Goal: Task Accomplishment & Management: Manage account settings

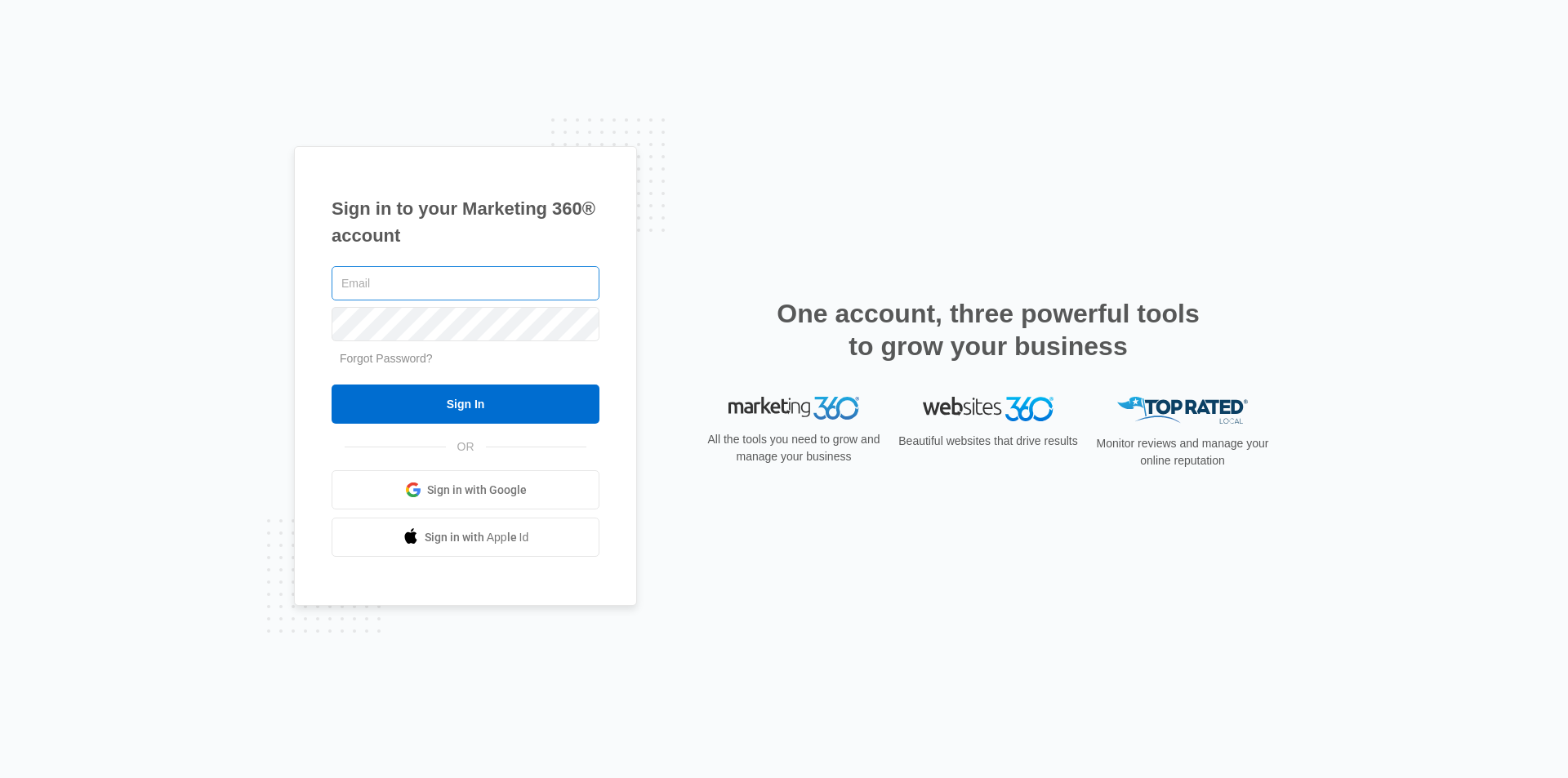
click at [356, 281] on input "text" at bounding box center [465, 283] width 268 height 34
type input "[EMAIL_ADDRESS][DOMAIN_NAME]"
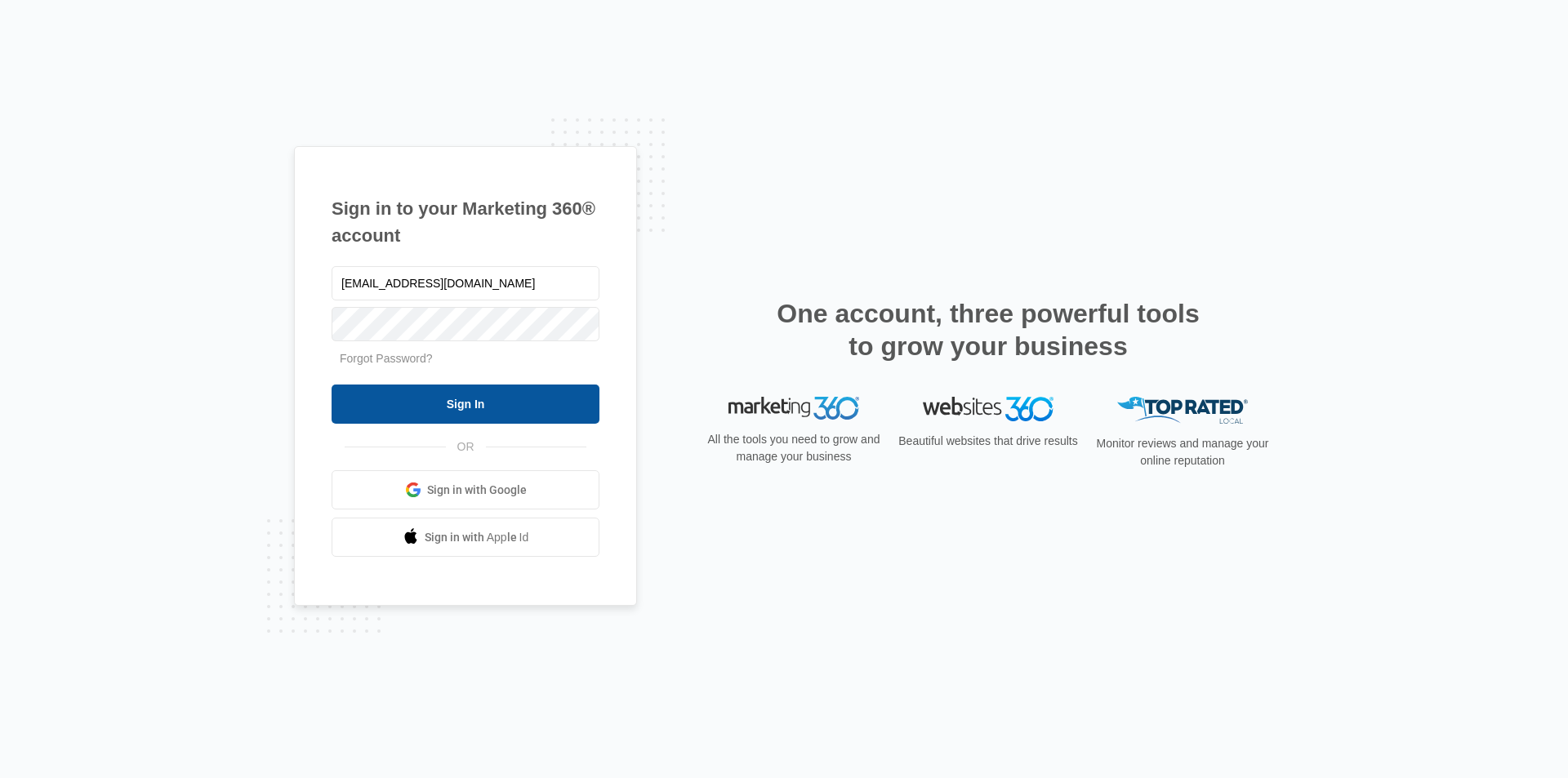
click at [445, 395] on input "Sign In" at bounding box center [465, 404] width 268 height 39
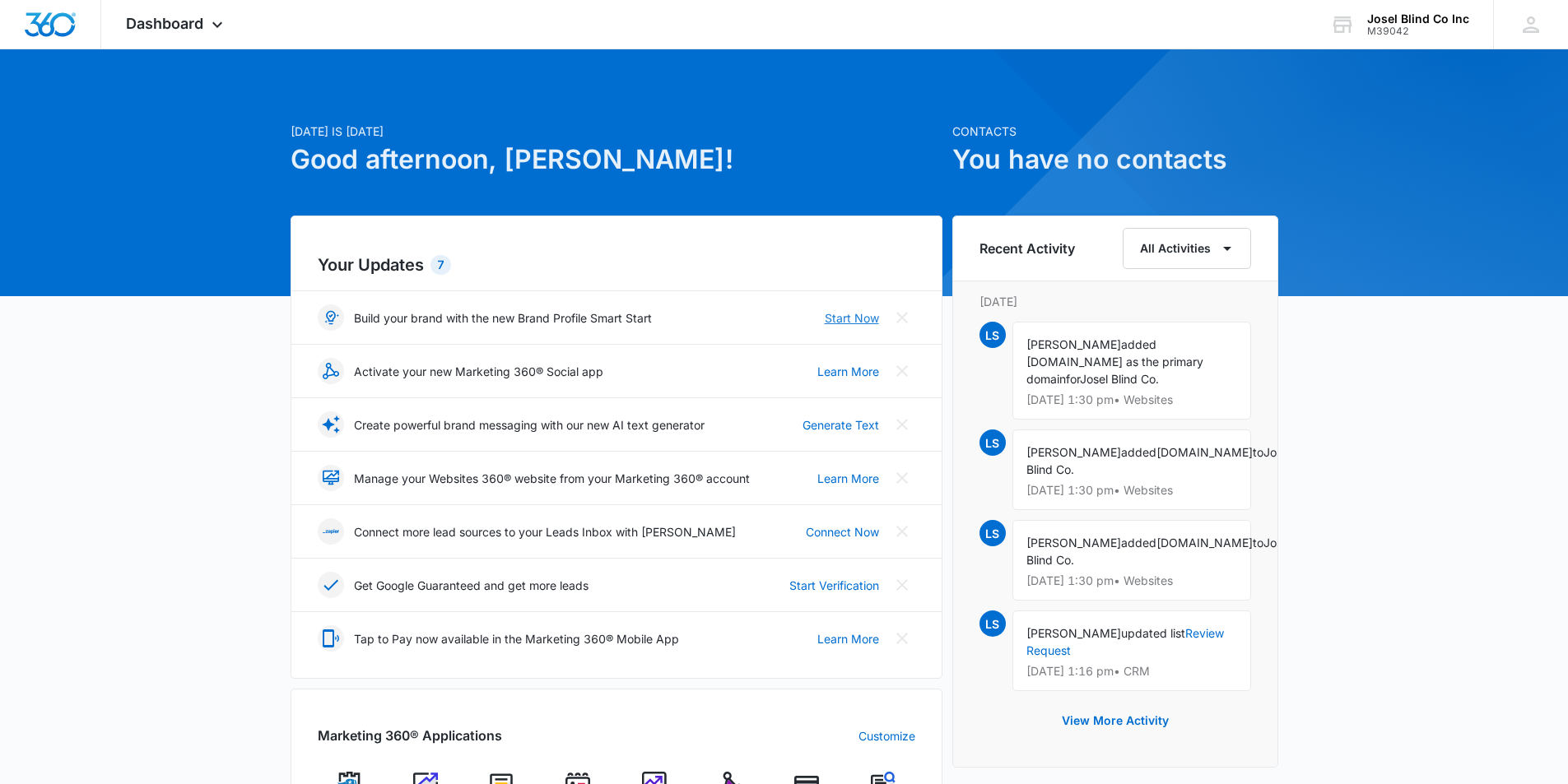
click at [856, 322] on link "Start Now" at bounding box center [851, 318] width 54 height 18
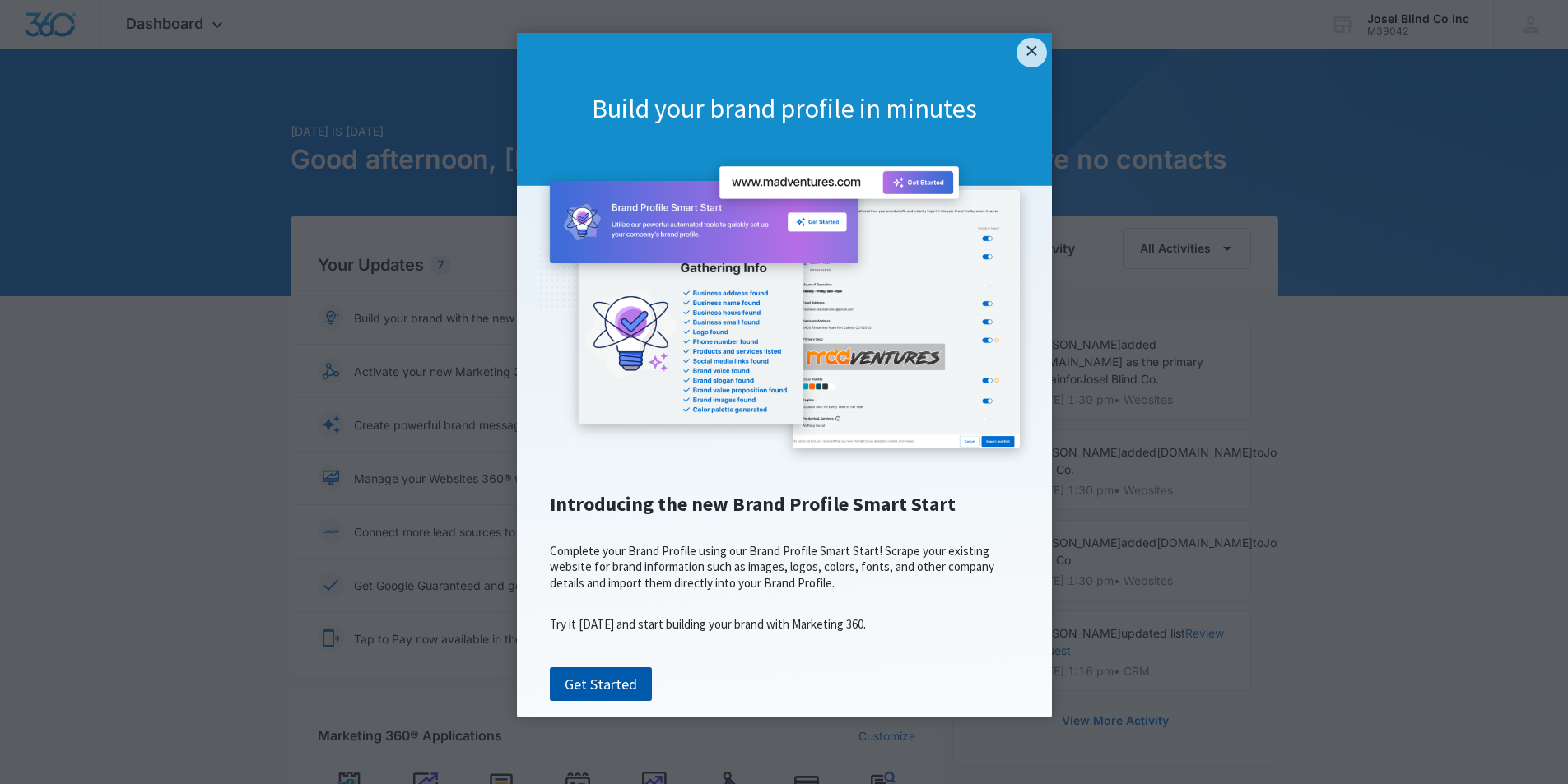
click at [592, 702] on link "Get Started" at bounding box center [601, 684] width 102 height 34
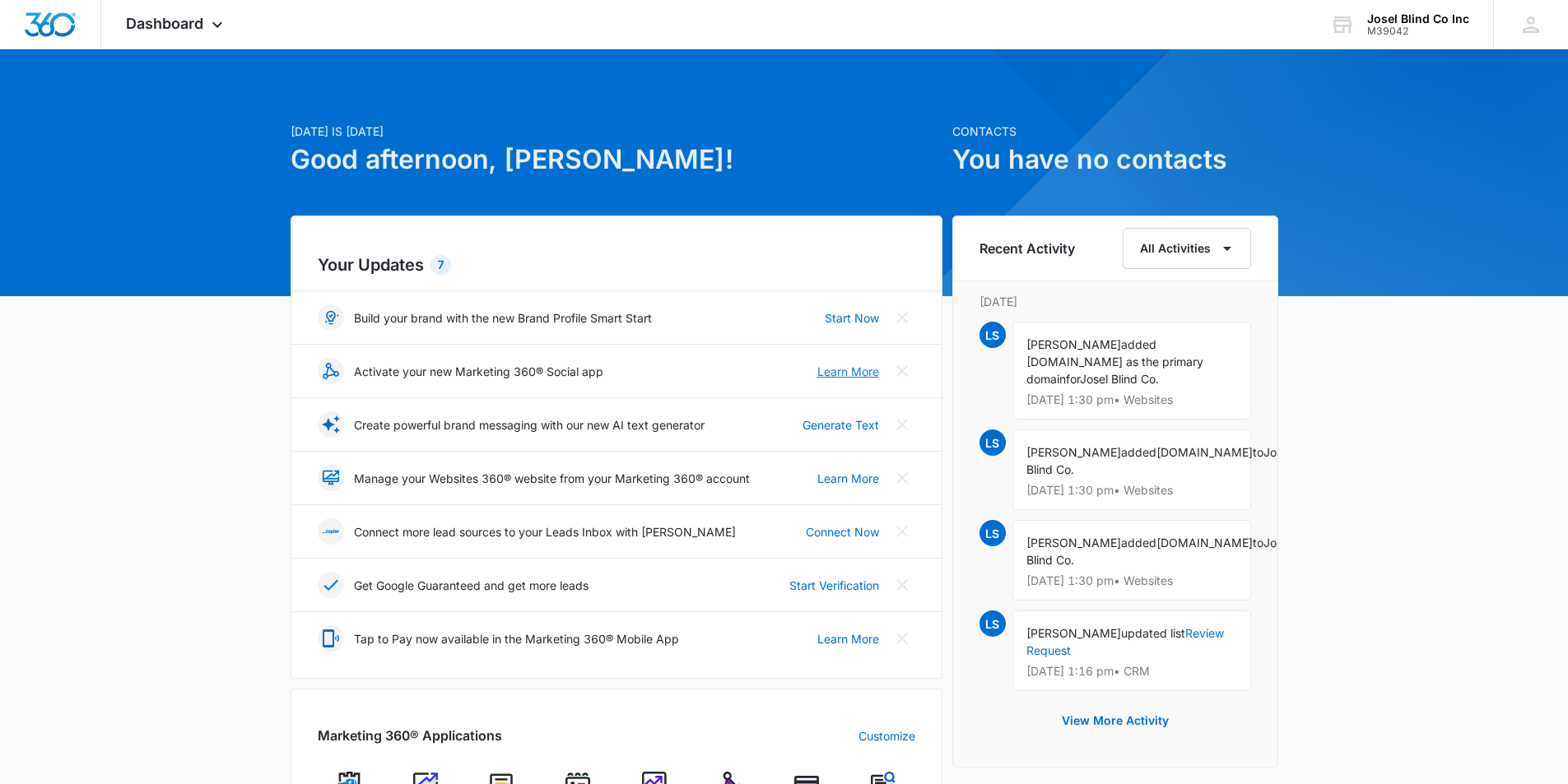
click at [836, 375] on link "Learn More" at bounding box center [848, 372] width 62 height 18
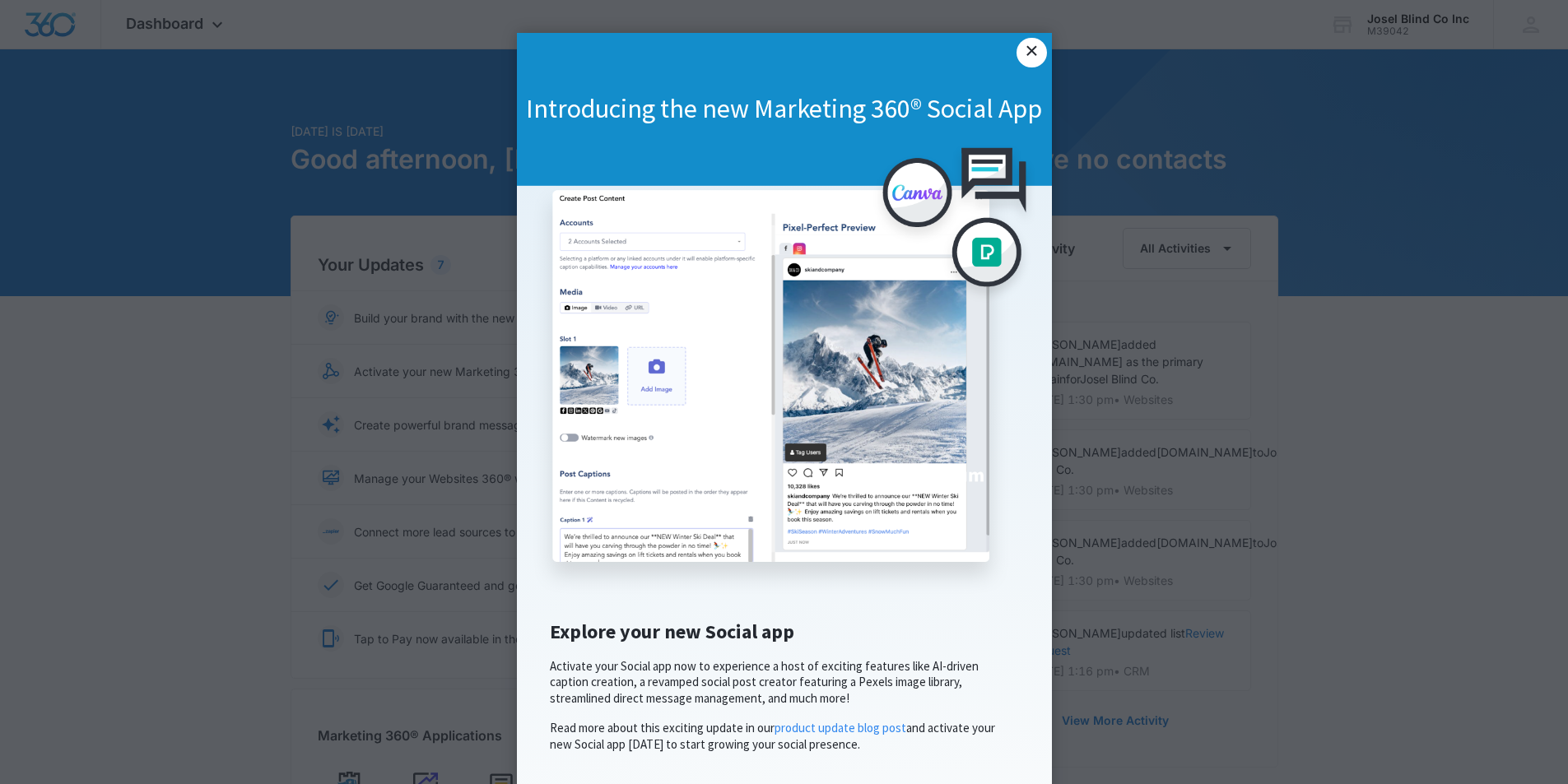
click at [1026, 47] on link "×" at bounding box center [1031, 52] width 29 height 29
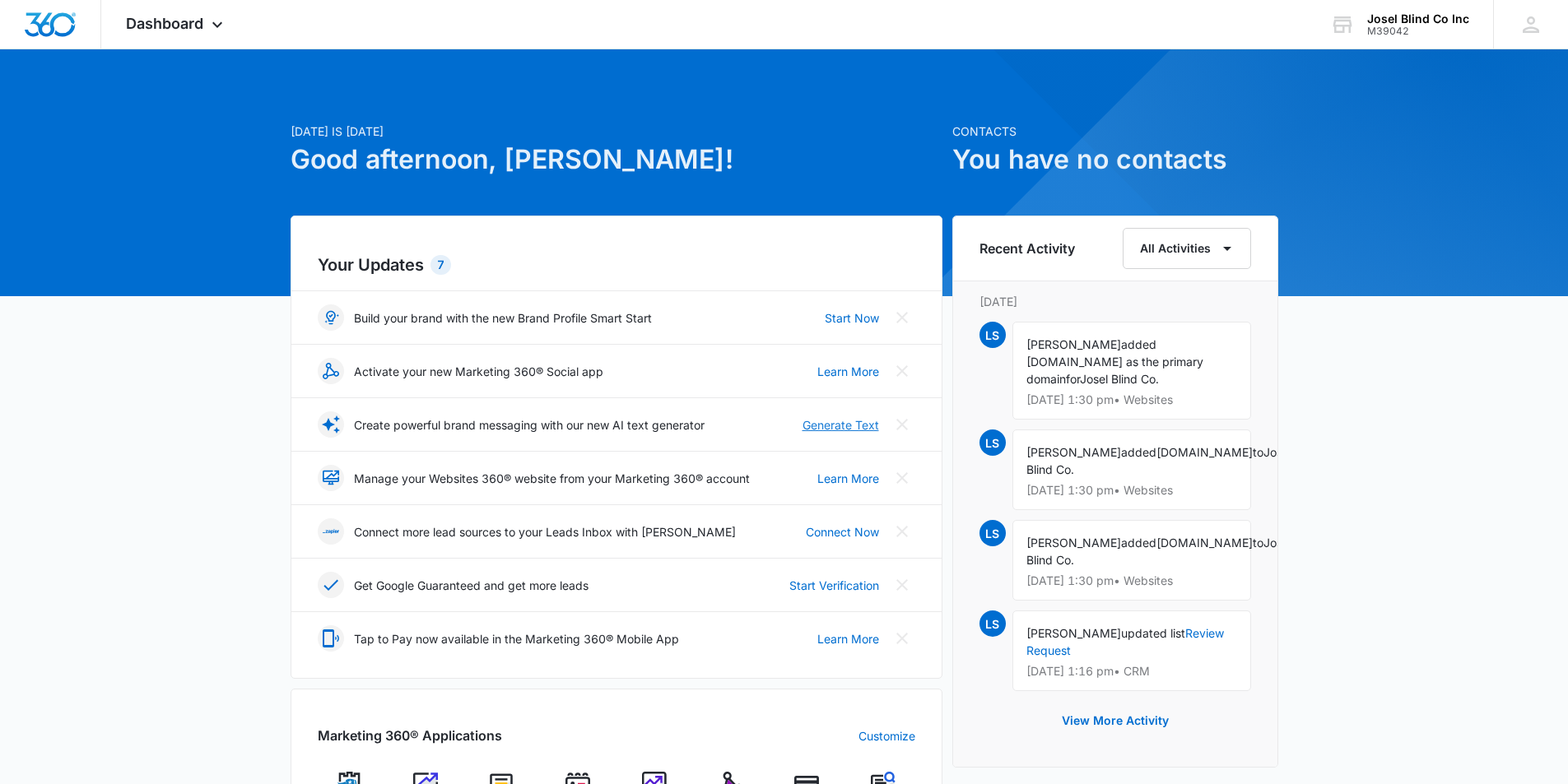
click at [857, 430] on link "Generate Text" at bounding box center [840, 425] width 76 height 18
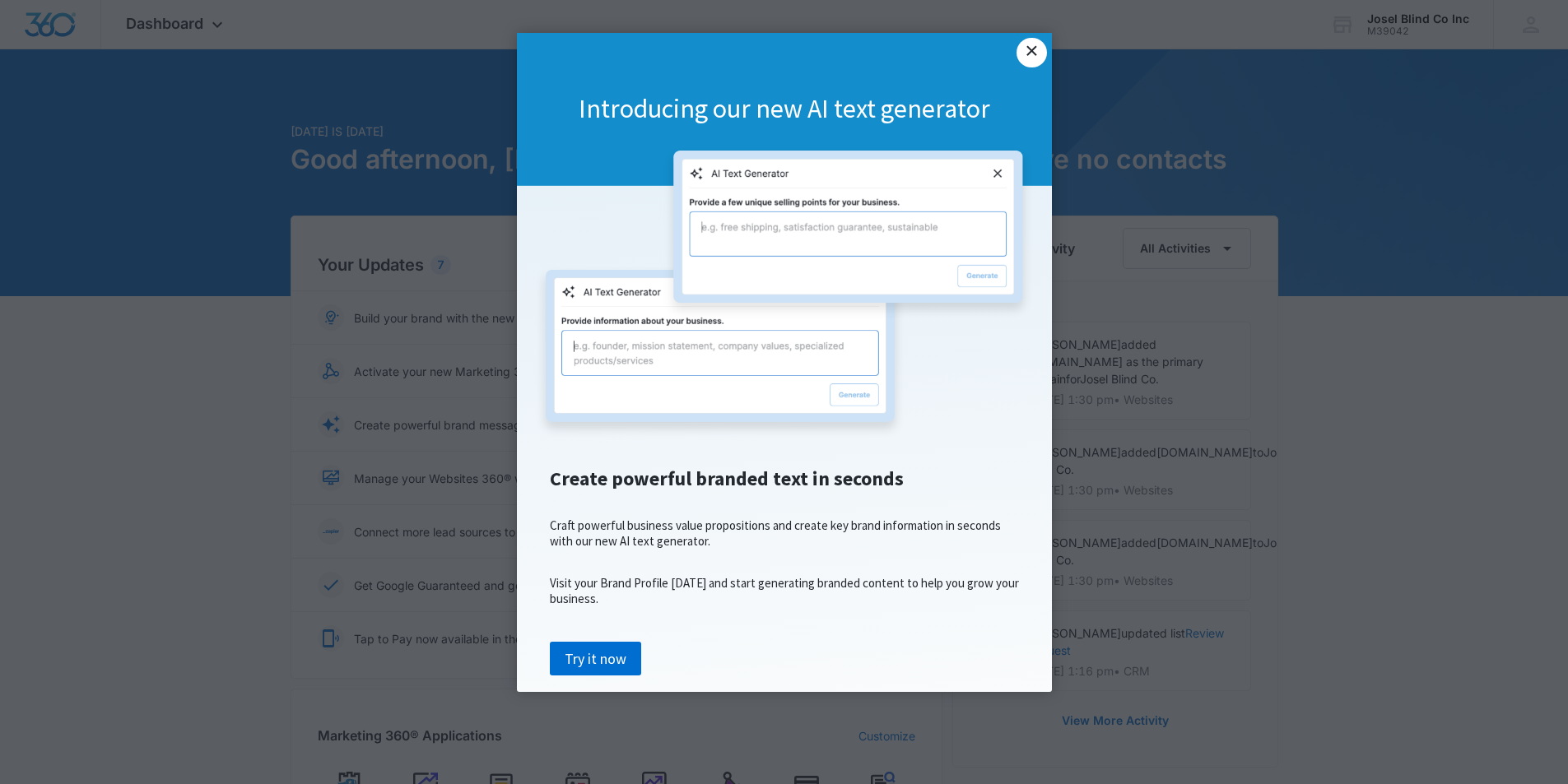
click at [1032, 49] on link "×" at bounding box center [1031, 52] width 29 height 29
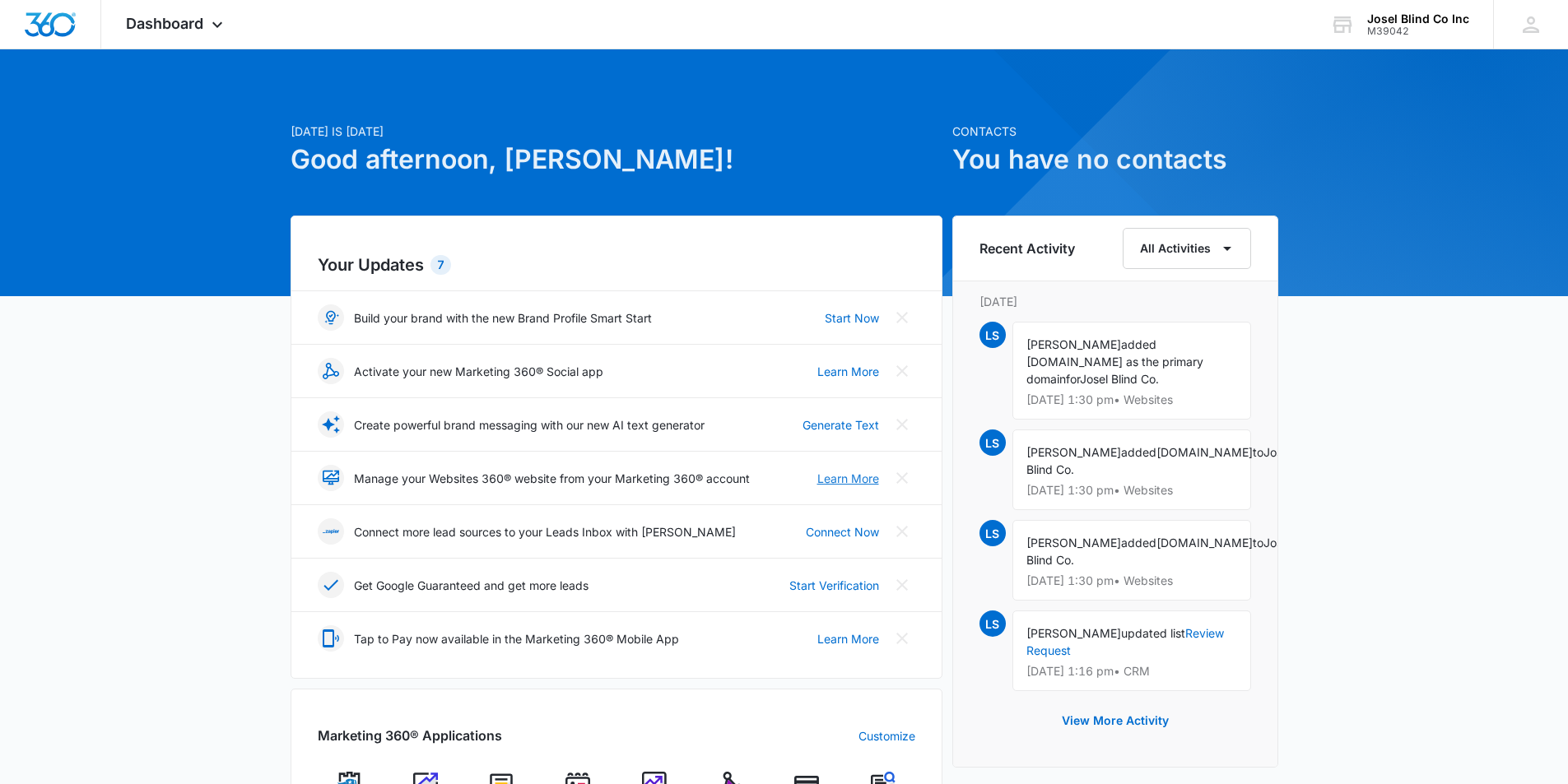
click at [844, 479] on link "Learn More" at bounding box center [848, 479] width 62 height 18
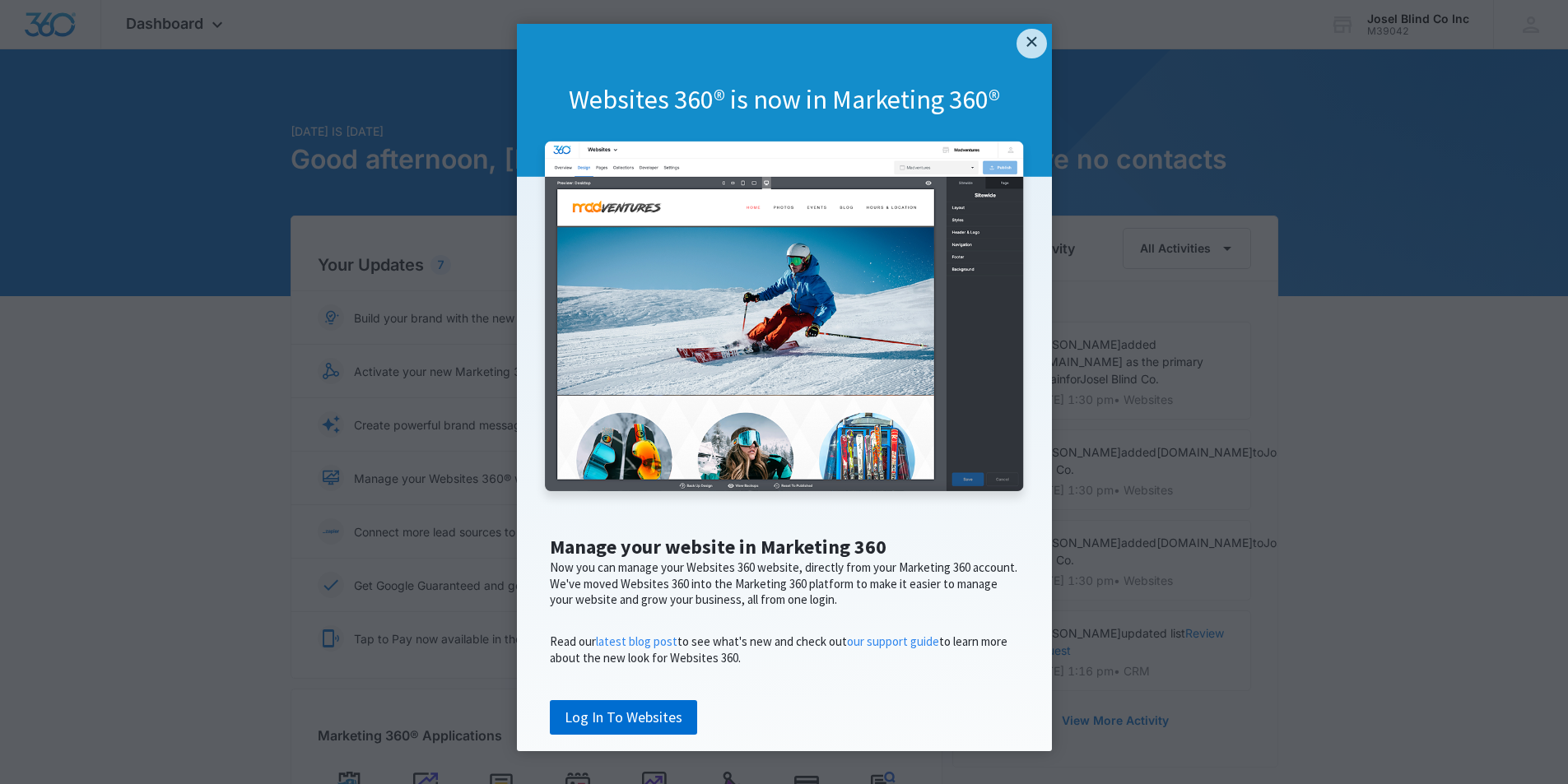
scroll to position [62, 0]
click at [625, 706] on link "Log In To Websites" at bounding box center [623, 717] width 147 height 34
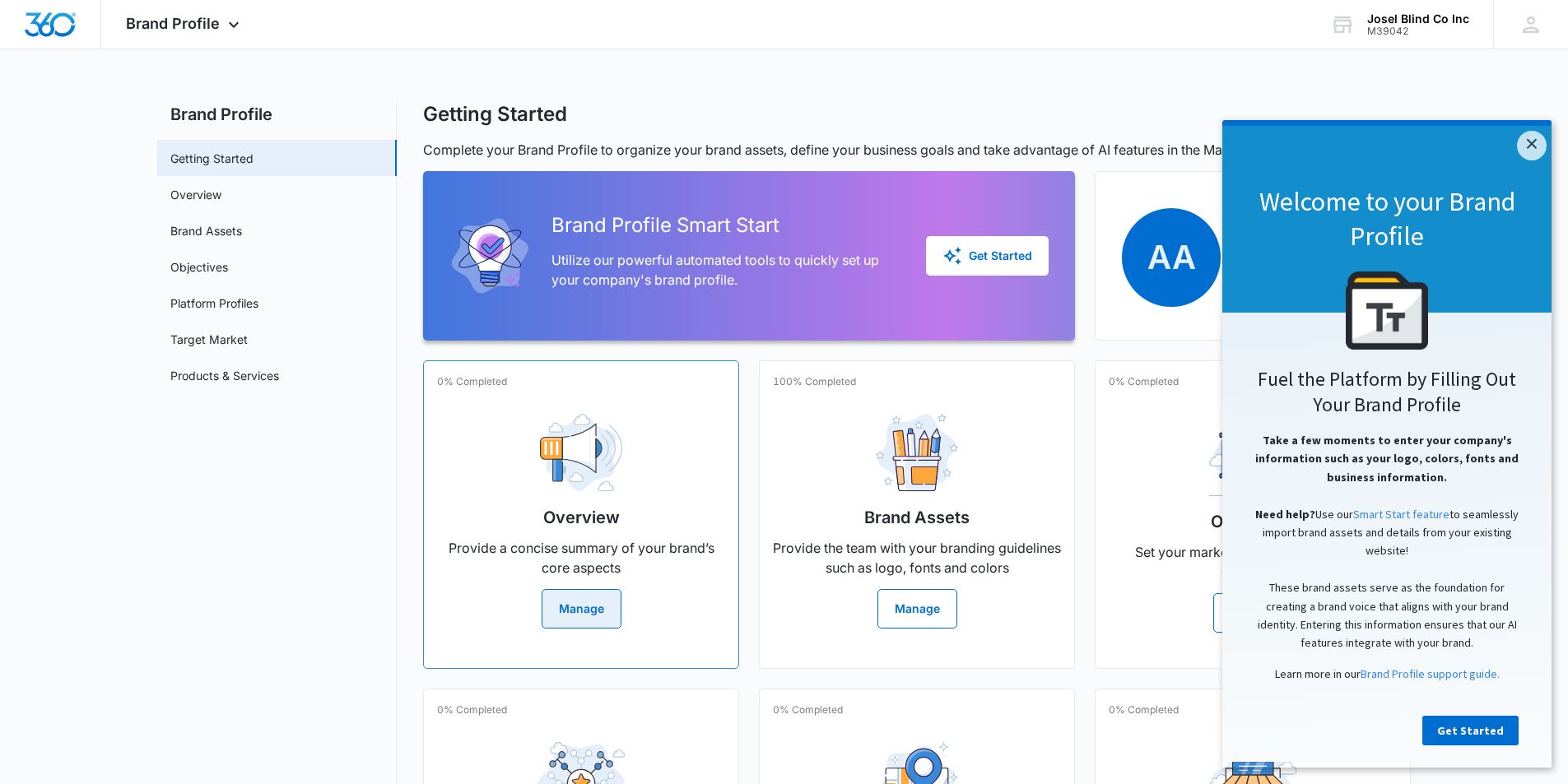
click at [570, 595] on button "Manage" at bounding box center [581, 608] width 79 height 39
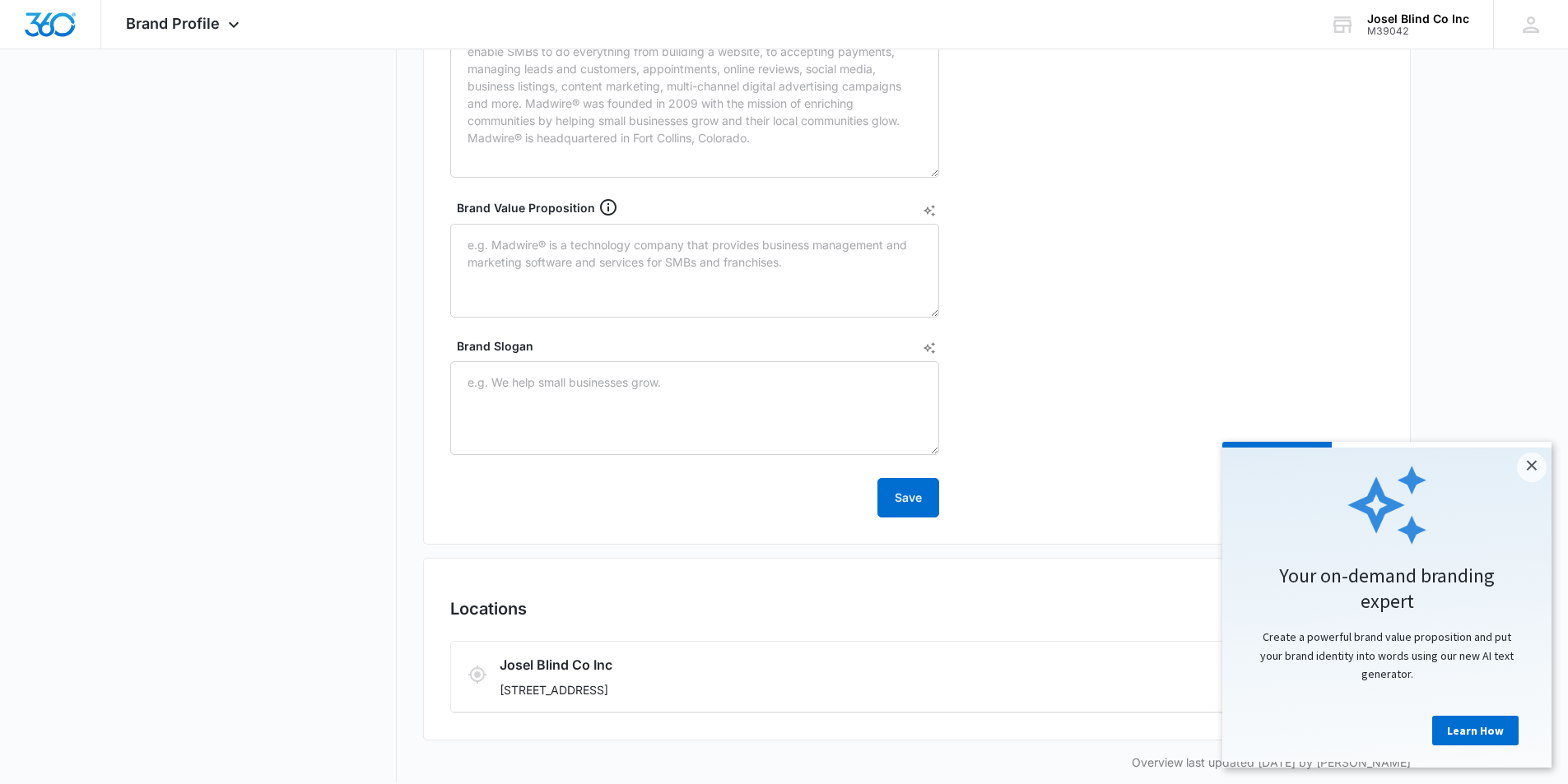
scroll to position [626, 0]
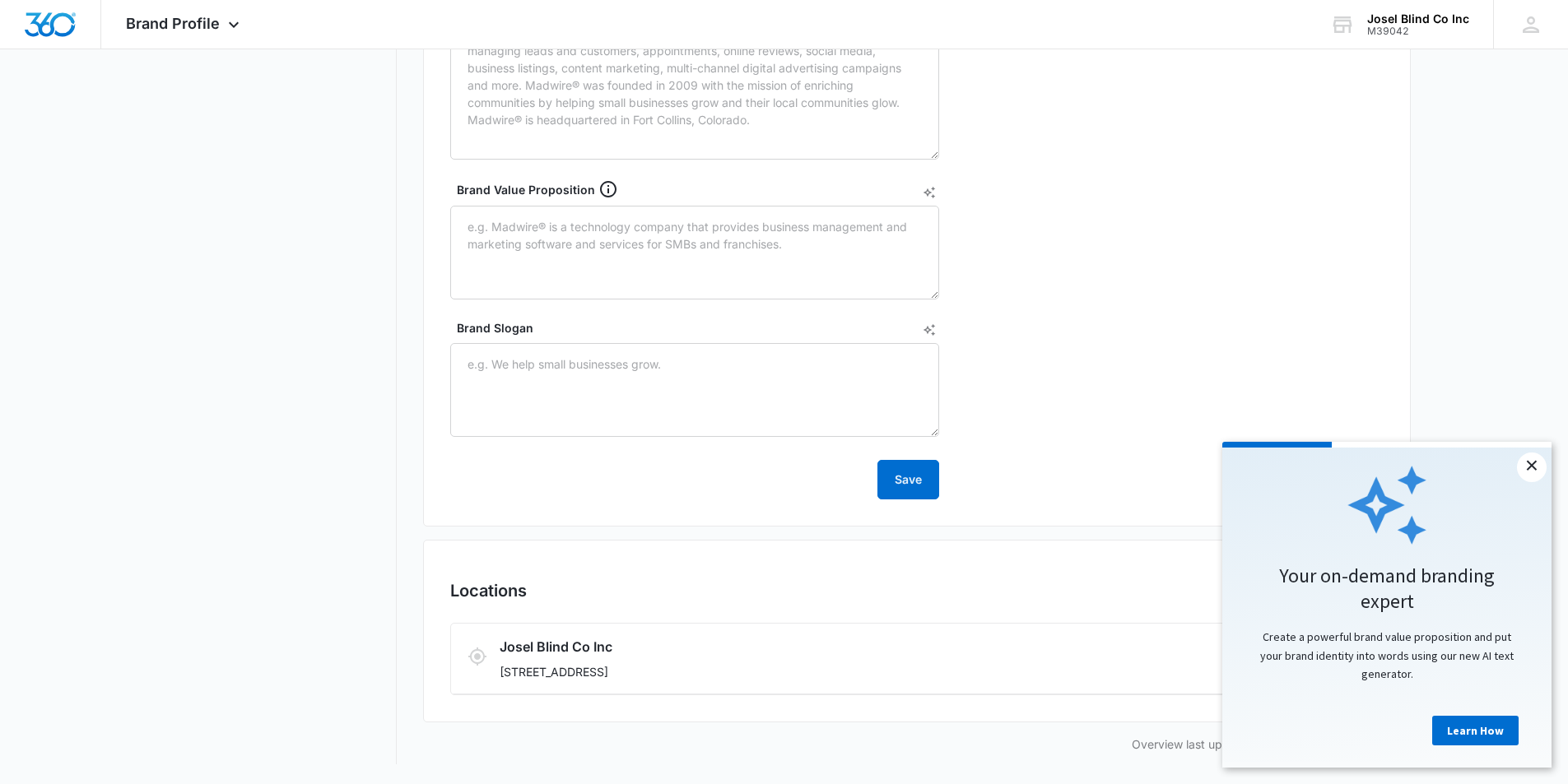
click at [1535, 461] on link "×" at bounding box center [1531, 467] width 29 height 29
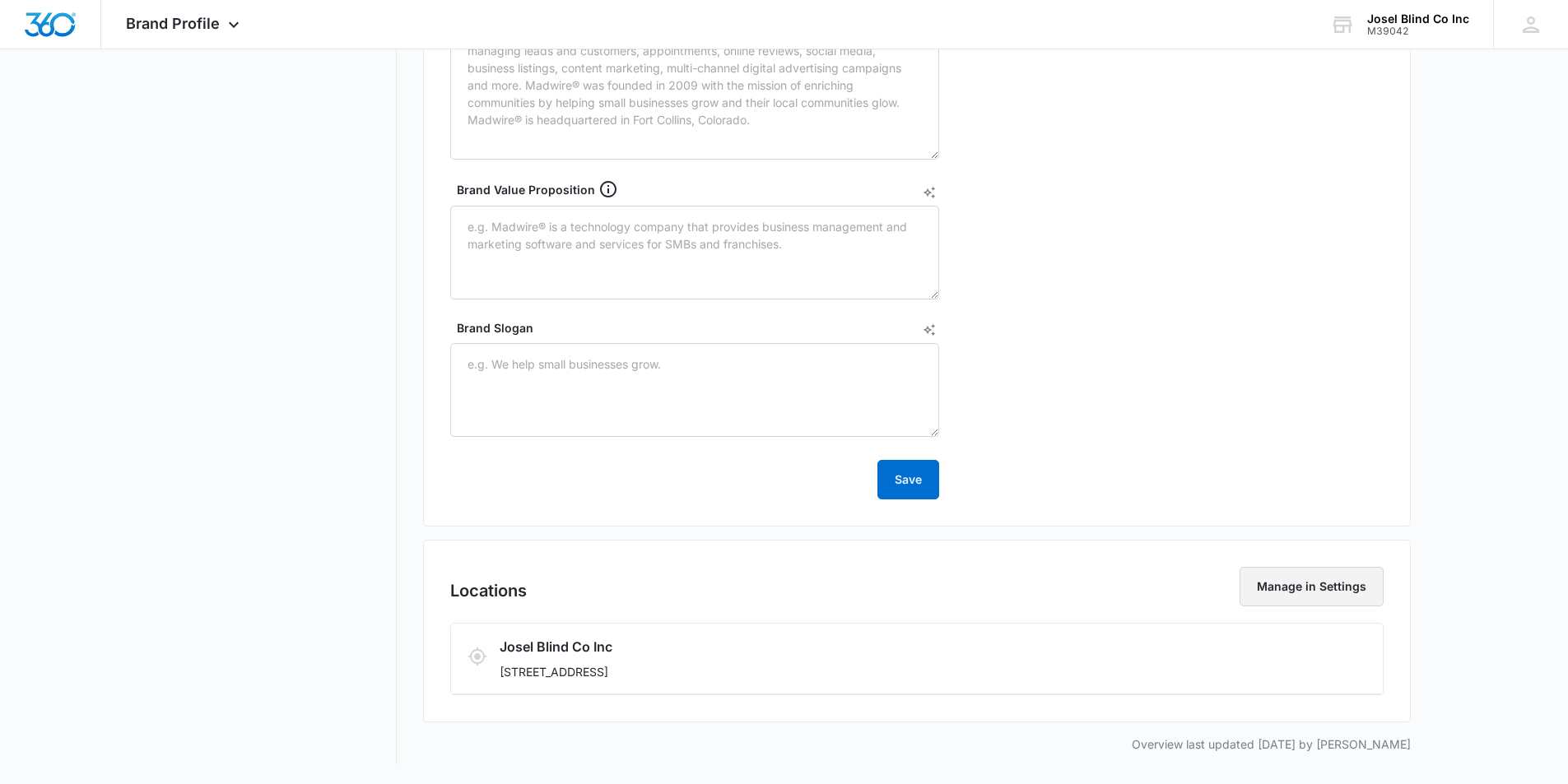
click at [1301, 585] on button "Manage in Settings" at bounding box center [1311, 587] width 144 height 39
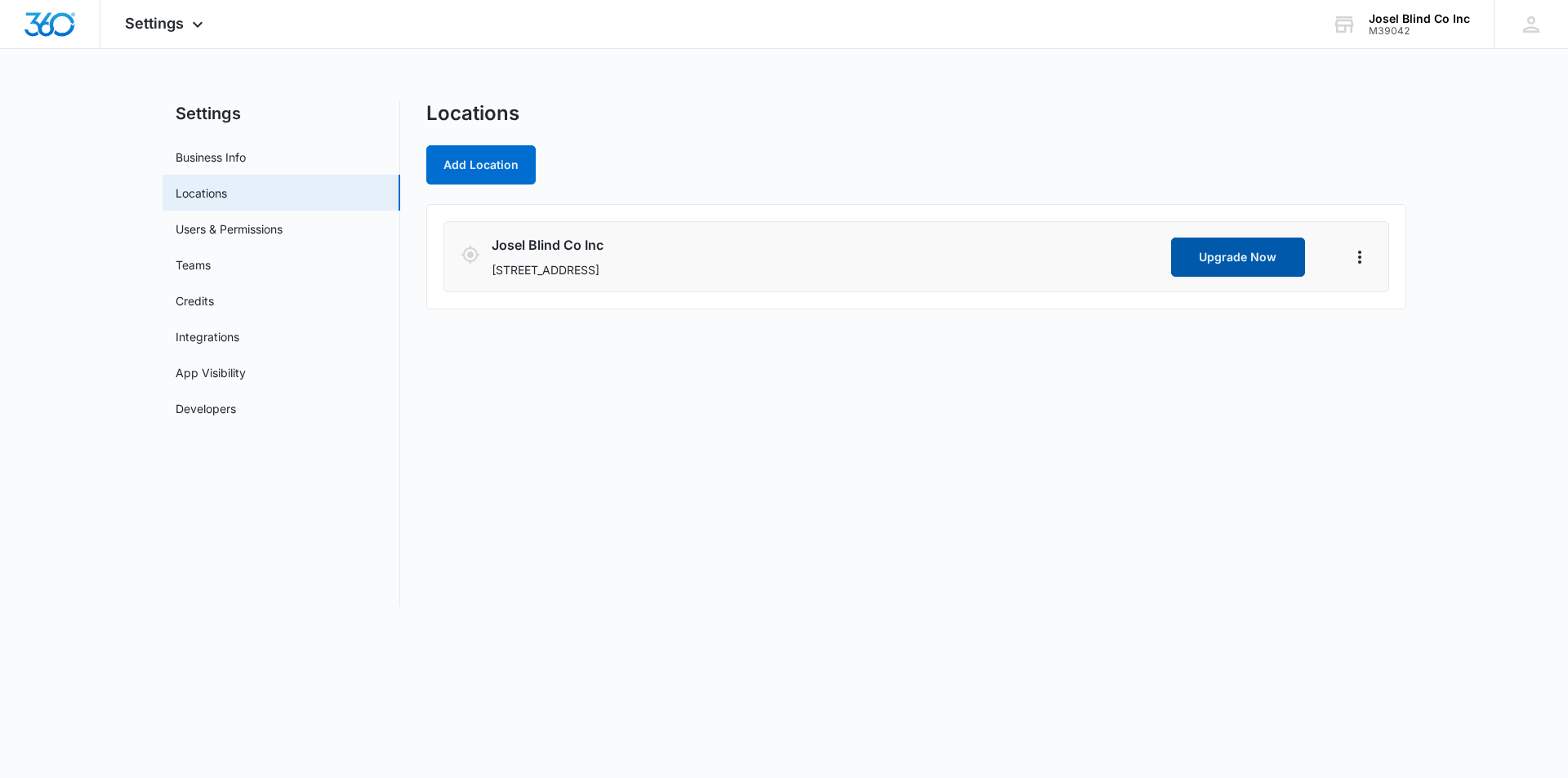
click at [1215, 257] on button "Upgrade Now" at bounding box center [1237, 257] width 134 height 39
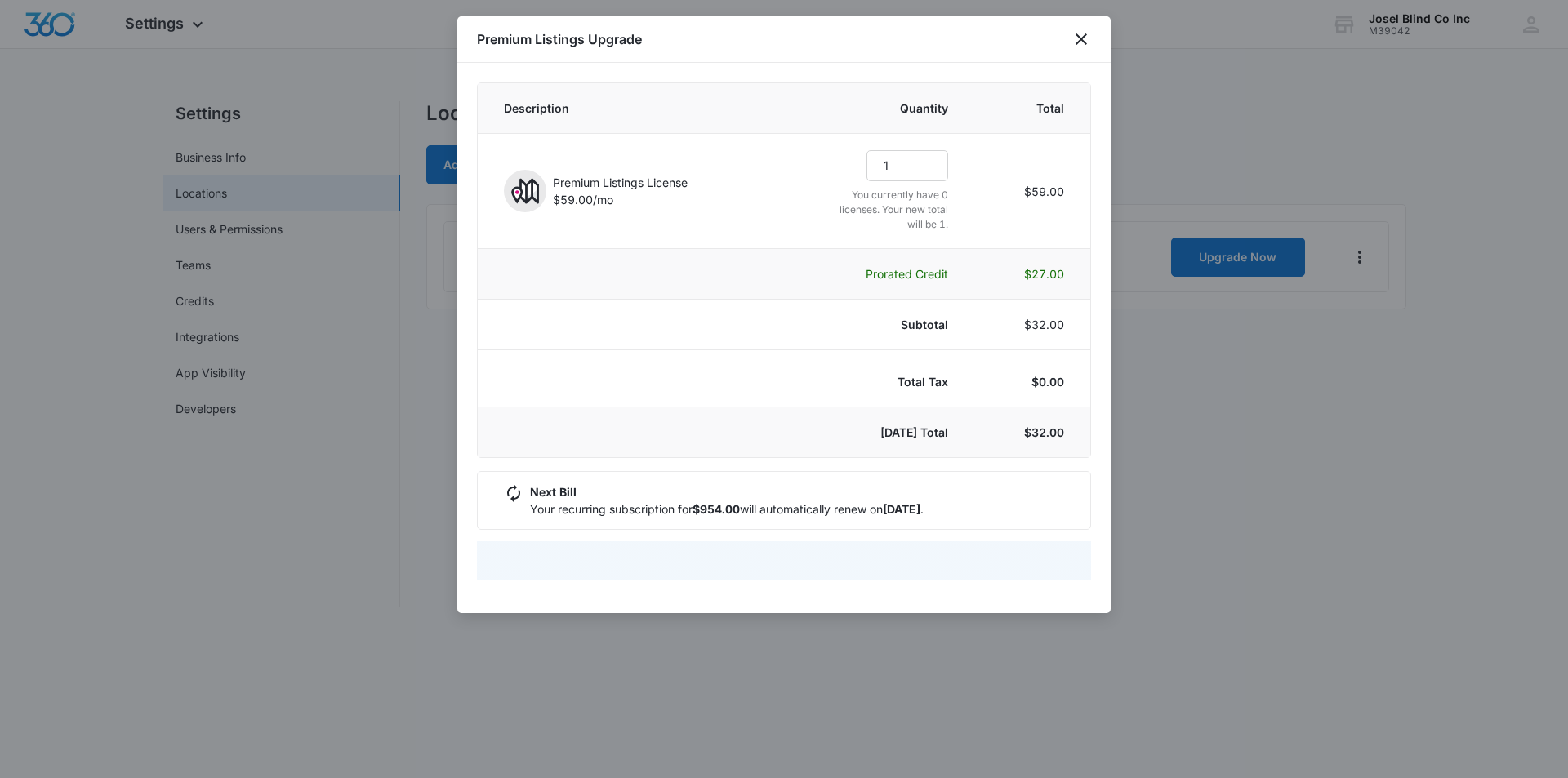
select select "pm_1RyZf2A4n8RTgNjUNIBjXElh"
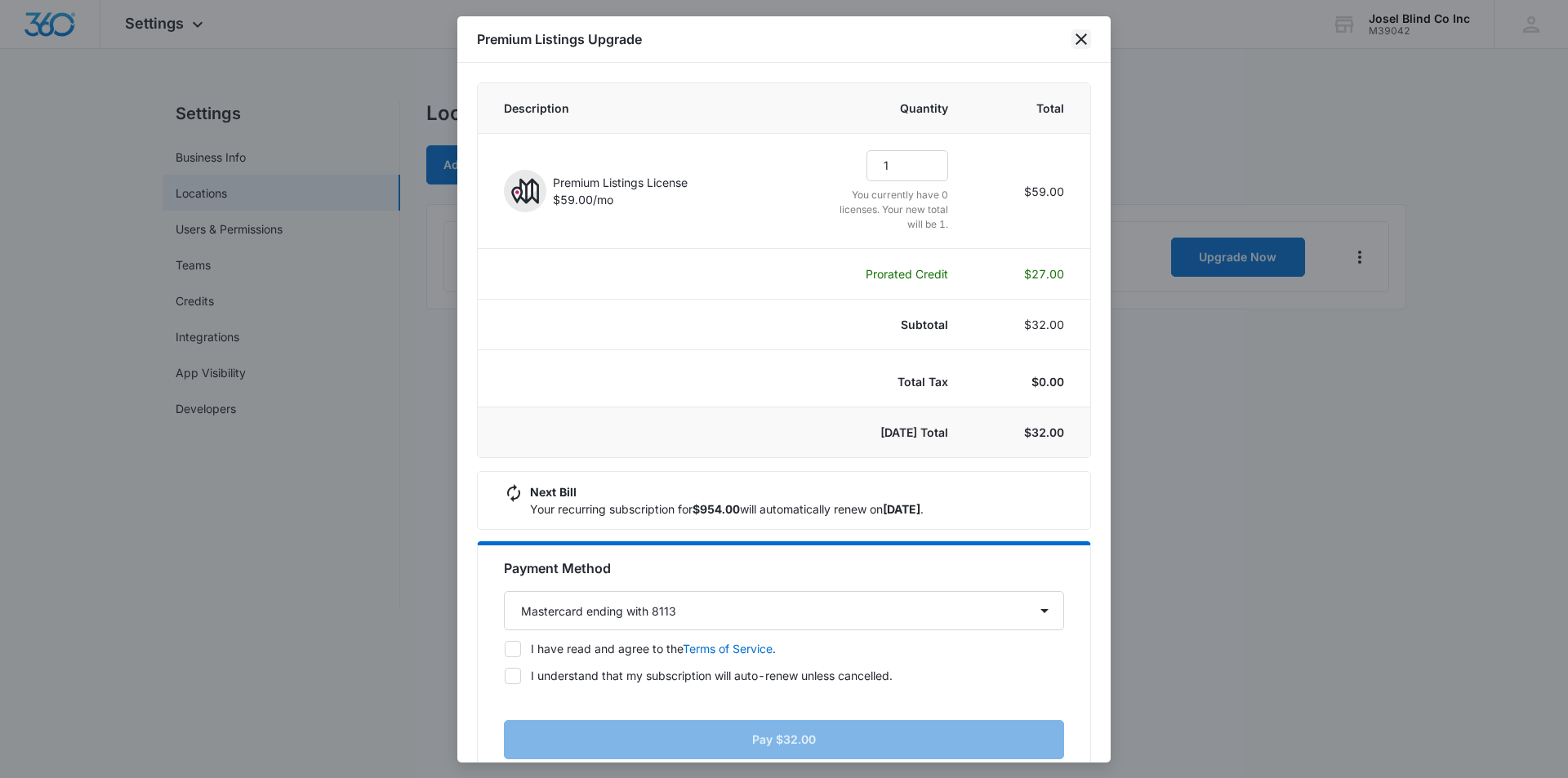
click at [1080, 37] on icon "close" at bounding box center [1081, 39] width 20 height 20
